Goal: Find specific page/section: Find specific page/section

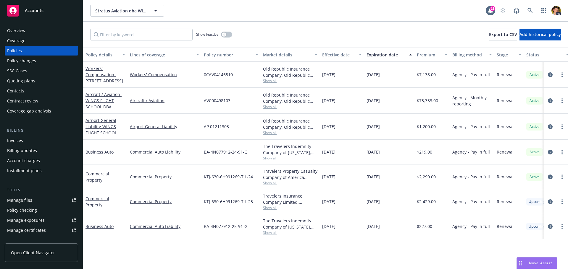
click at [112, 7] on button "Stratus Aviation dba Wings Flight School (Commercial)" at bounding box center [127, 11] width 74 height 12
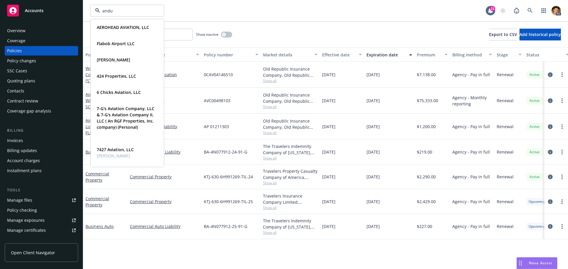
type input "andur"
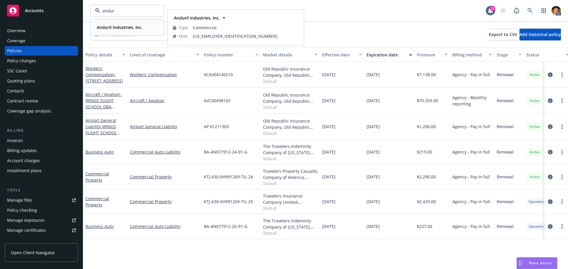
click at [115, 27] on strong "Anduril Industries, Inc." at bounding box center [120, 28] width 46 height 6
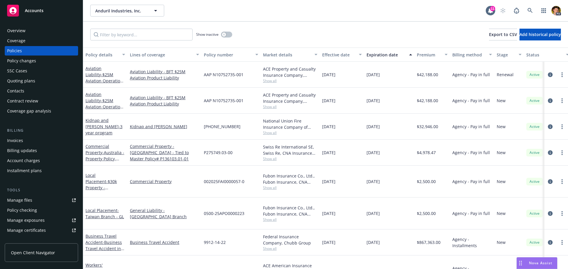
click at [151, 55] on div "Lines of coverage" at bounding box center [161, 55] width 63 height 6
